Goal: Find specific page/section: Find specific page/section

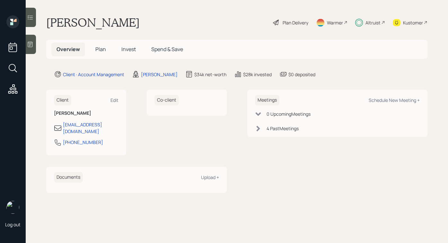
click at [365, 22] on div "Altruist" at bounding box center [370, 22] width 30 height 14
